Goal: Task Accomplishment & Management: Manage account settings

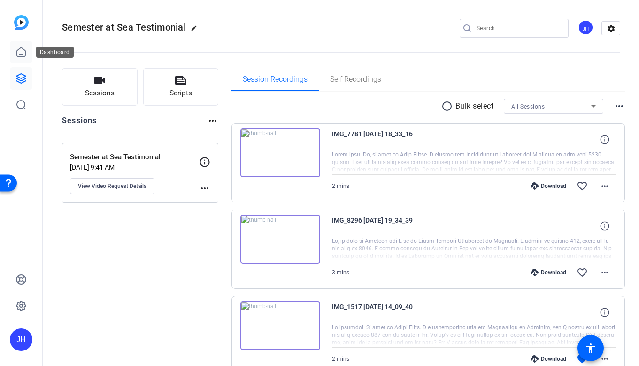
click at [23, 57] on icon at bounding box center [20, 51] width 11 height 11
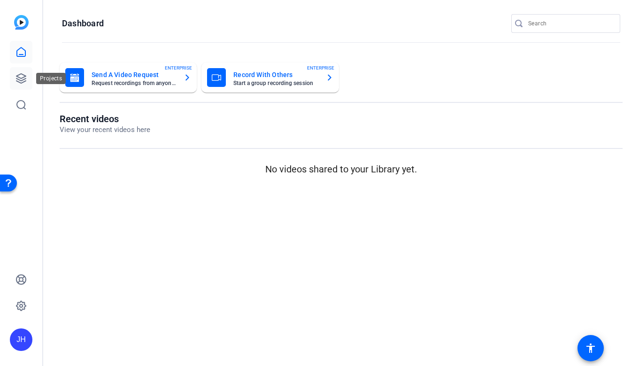
click at [24, 77] on icon at bounding box center [20, 78] width 11 height 11
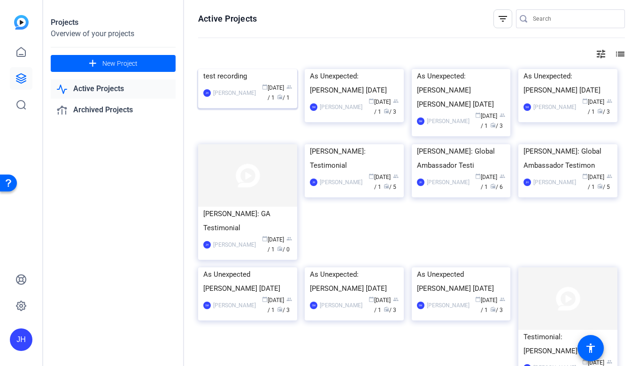
click at [231, 83] on div "test recording" at bounding box center [247, 76] width 89 height 14
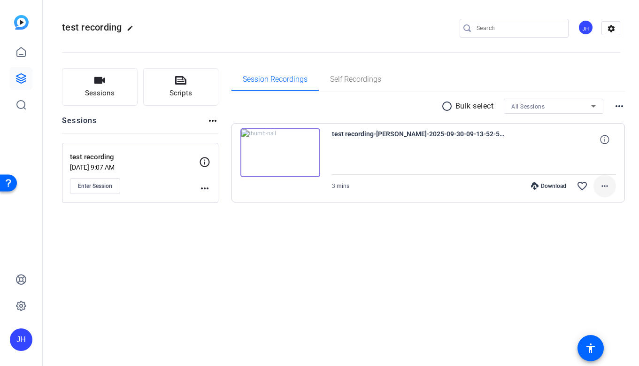
click at [607, 179] on span at bounding box center [604, 186] width 23 height 23
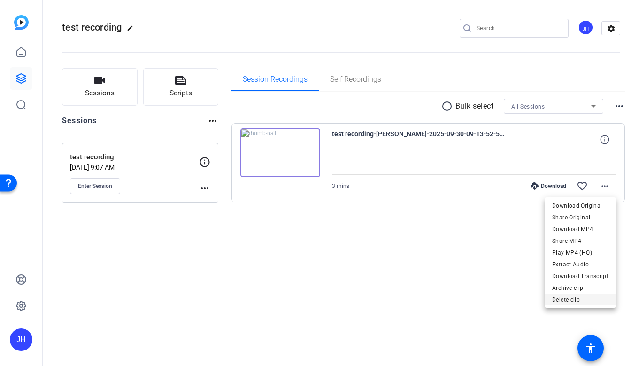
click at [579, 301] on span "Delete clip" at bounding box center [580, 299] width 56 height 11
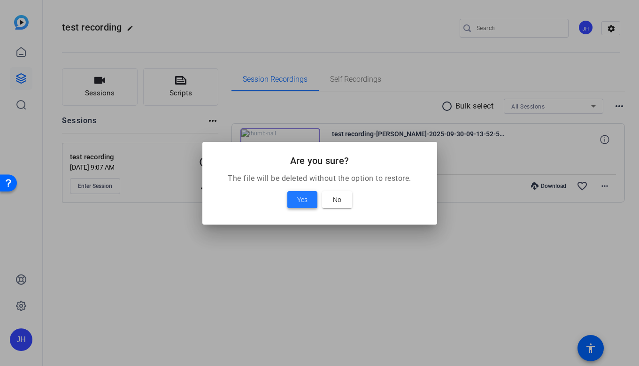
click at [305, 201] on span "Yes" at bounding box center [302, 199] width 10 height 11
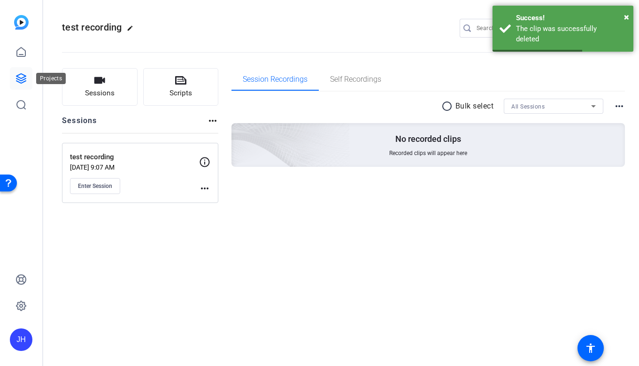
click at [17, 81] on icon at bounding box center [20, 78] width 9 height 9
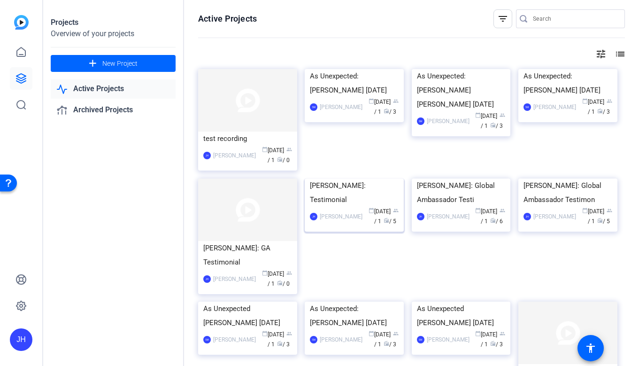
click at [376, 178] on img at bounding box center [354, 178] width 99 height 0
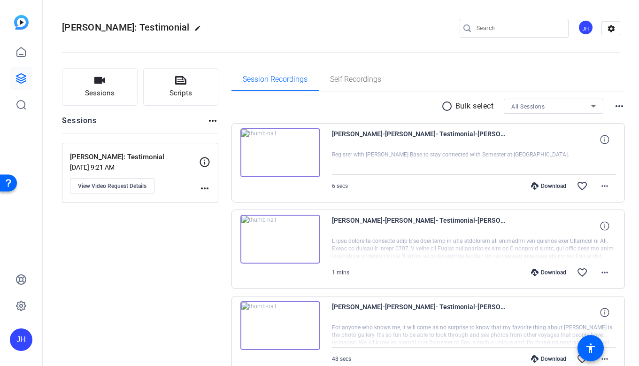
click at [279, 148] on img at bounding box center [280, 152] width 80 height 49
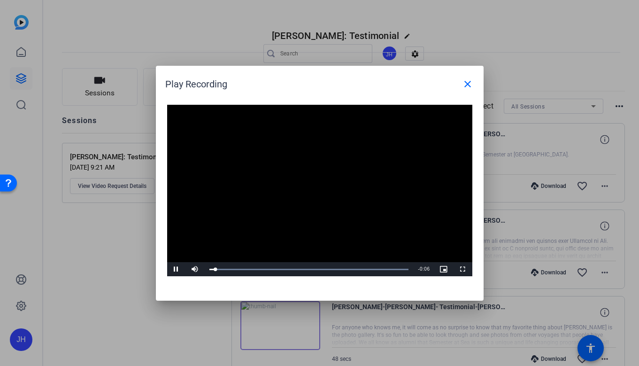
click at [321, 190] on video "Video Player" at bounding box center [319, 191] width 305 height 172
click at [177, 269] on span "Video Player" at bounding box center [176, 269] width 19 height 0
click at [540, 188] on div at bounding box center [319, 183] width 639 height 366
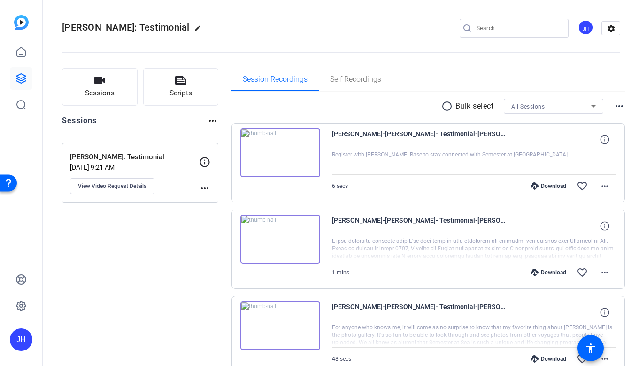
click at [275, 238] on img at bounding box center [280, 239] width 80 height 49
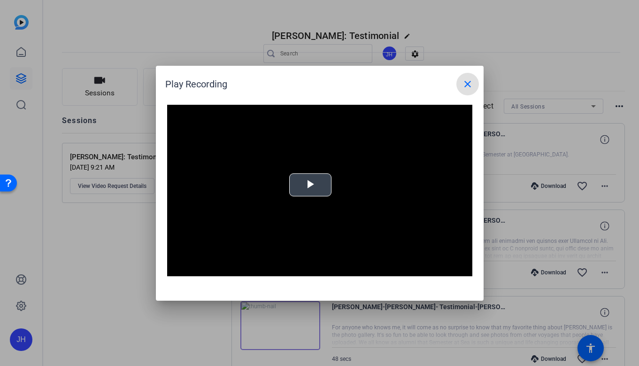
click at [312, 167] on video "Video Player" at bounding box center [319, 191] width 305 height 172
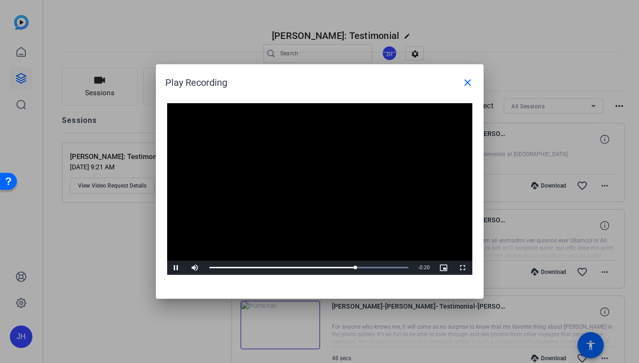
click at [287, 118] on video "Video Player" at bounding box center [319, 189] width 305 height 172
click at [465, 86] on mat-icon "close" at bounding box center [467, 82] width 11 height 11
